Goal: Task Accomplishment & Management: Manage account settings

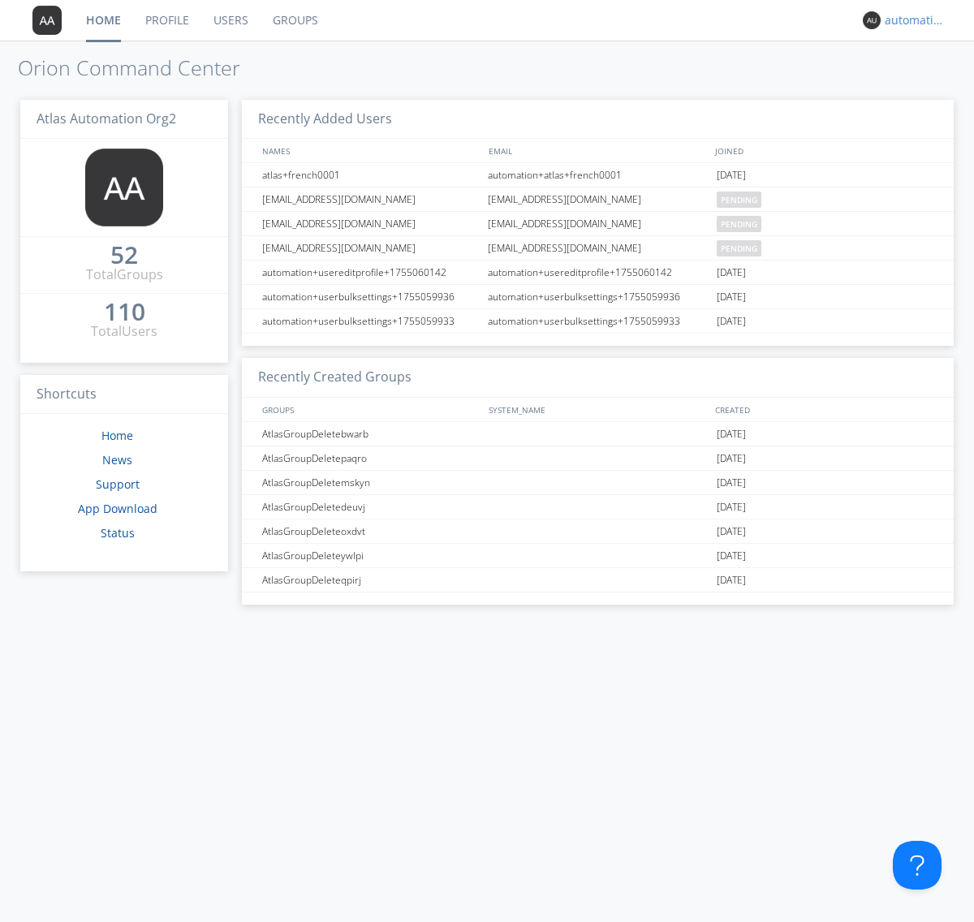
click at [910, 20] on div "automation+atlas+nodispatch+org2" at bounding box center [914, 20] width 61 height 16
click at [923, 85] on div "Log Out" at bounding box center [923, 85] width 84 height 29
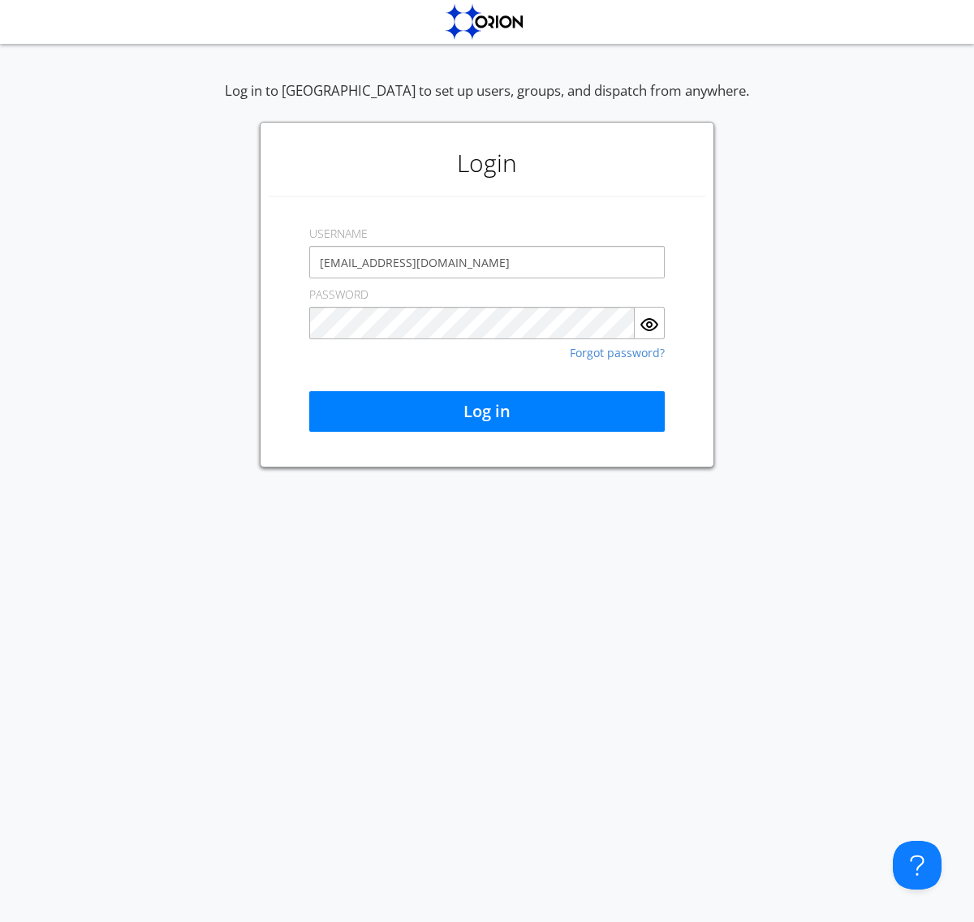
type input "[EMAIL_ADDRESS][DOMAIN_NAME]"
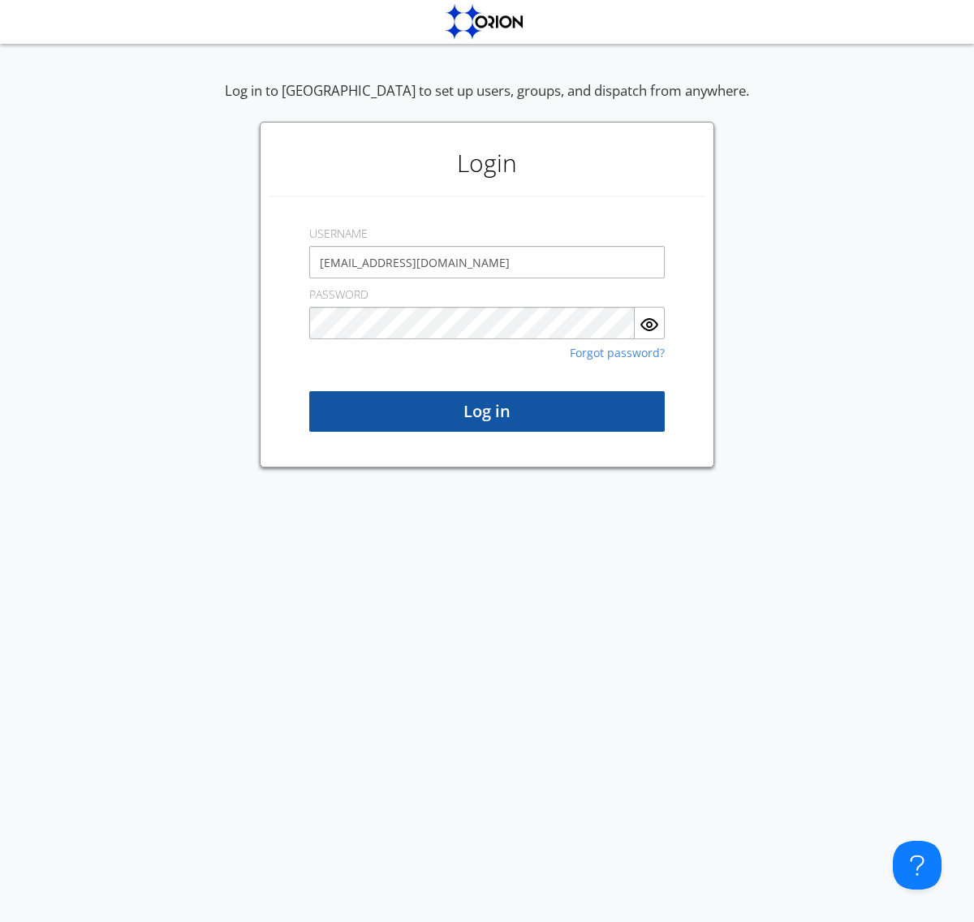
click at [487, 411] on button "Log in" at bounding box center [486, 411] width 355 height 41
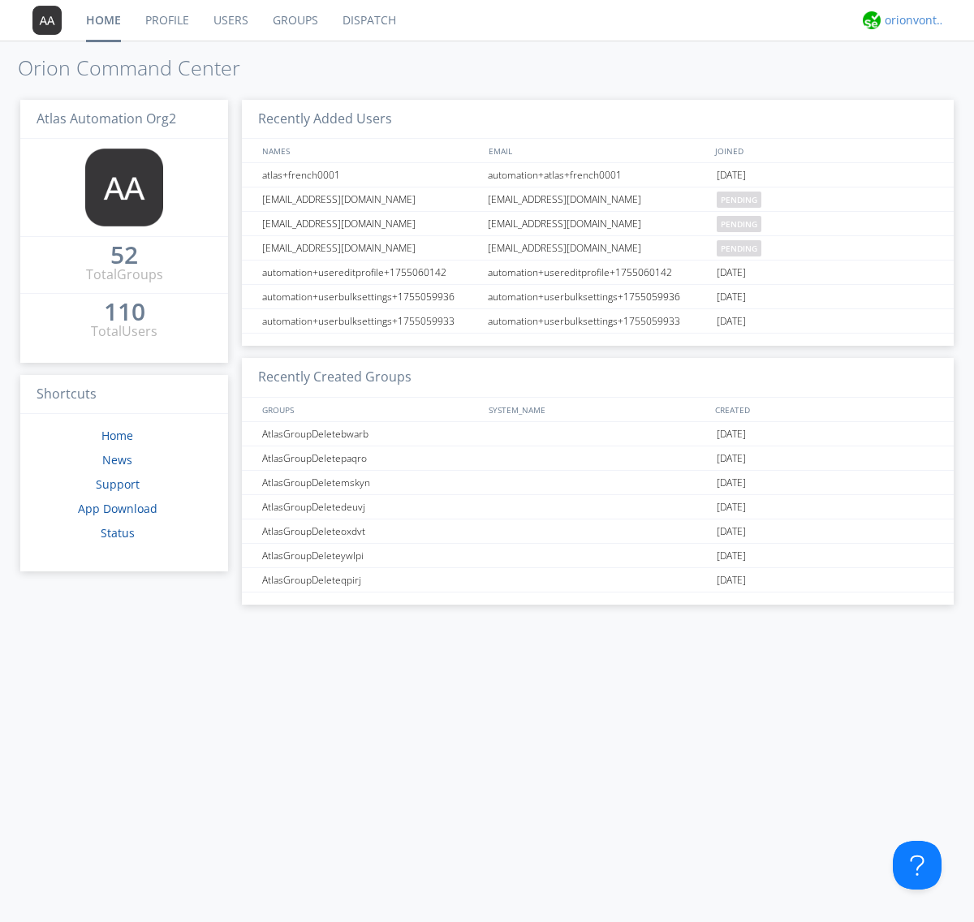
click at [910, 20] on div "orionvontas+atlas+automation+org2" at bounding box center [914, 20] width 61 height 16
